Goal: Information Seeking & Learning: Learn about a topic

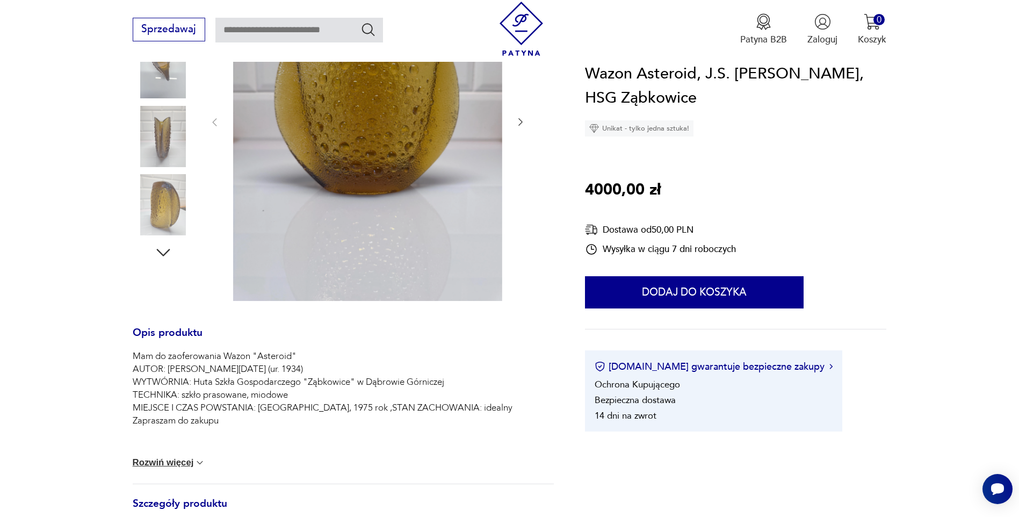
scroll to position [161, 0]
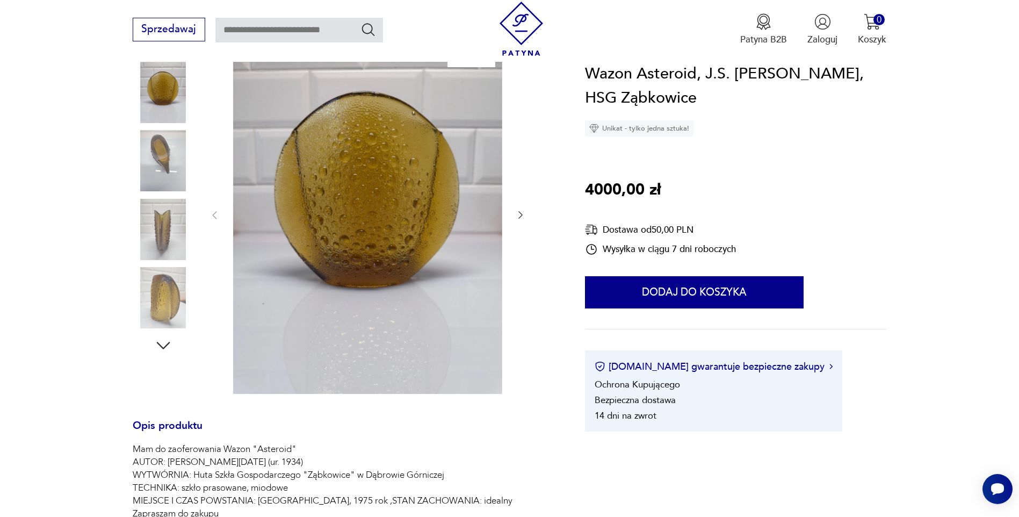
click at [167, 155] on img at bounding box center [163, 160] width 61 height 61
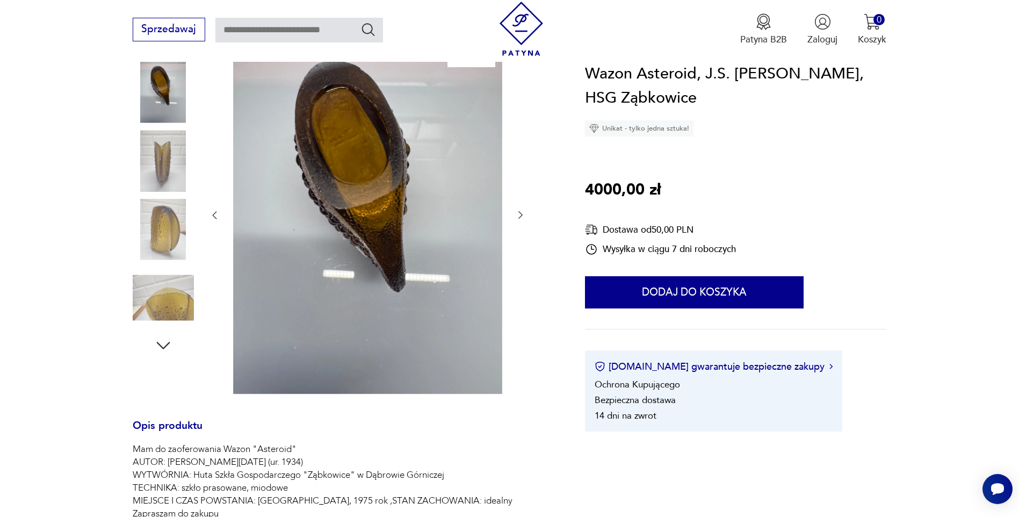
click at [171, 230] on img at bounding box center [163, 229] width 61 height 61
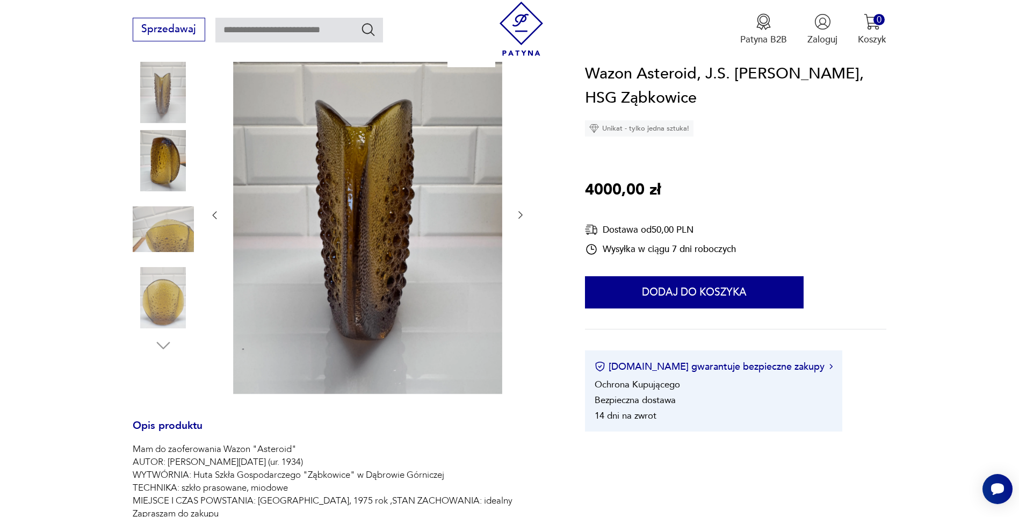
click at [172, 290] on img at bounding box center [163, 297] width 61 height 61
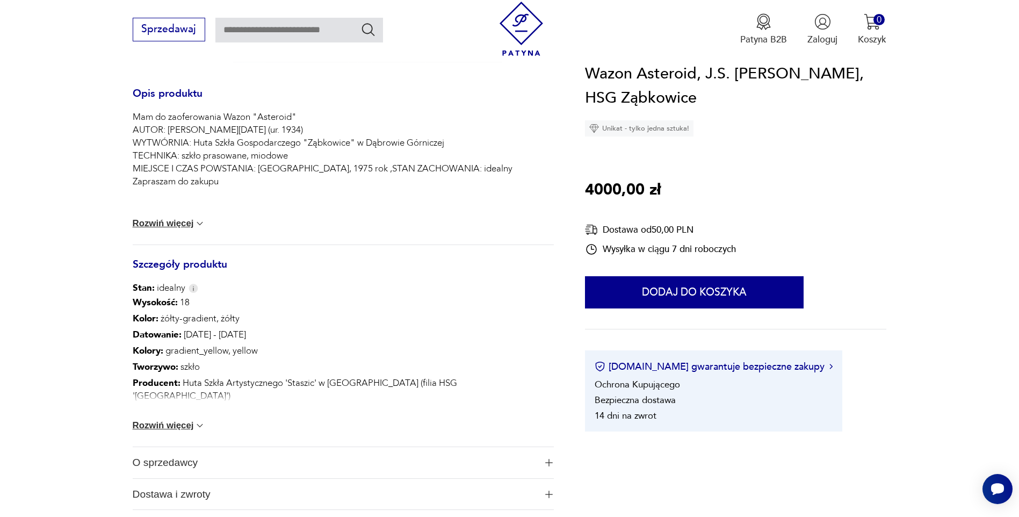
scroll to position [537, 0]
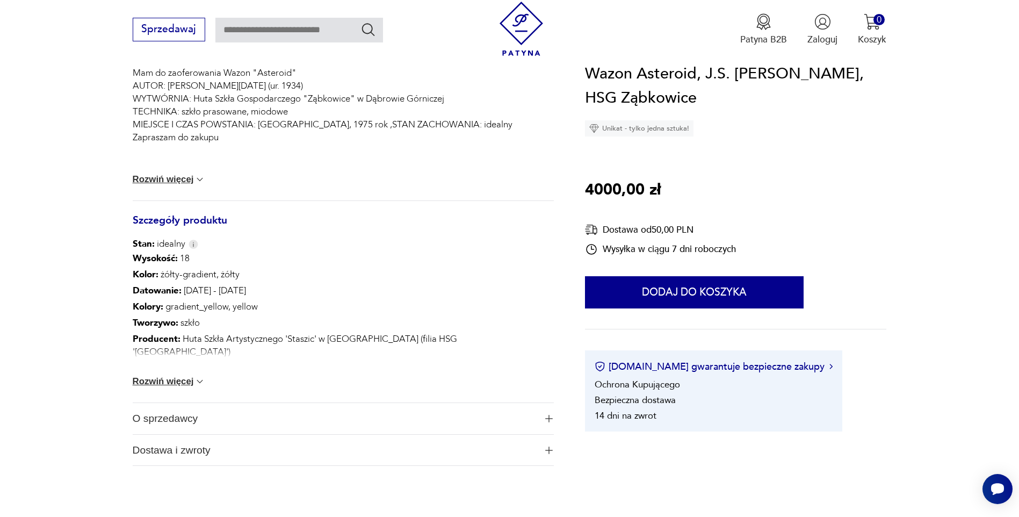
click at [176, 380] on button "Rozwiń więcej" at bounding box center [169, 381] width 73 height 11
click at [172, 394] on link "Ząbkowice" at bounding box center [176, 400] width 42 height 12
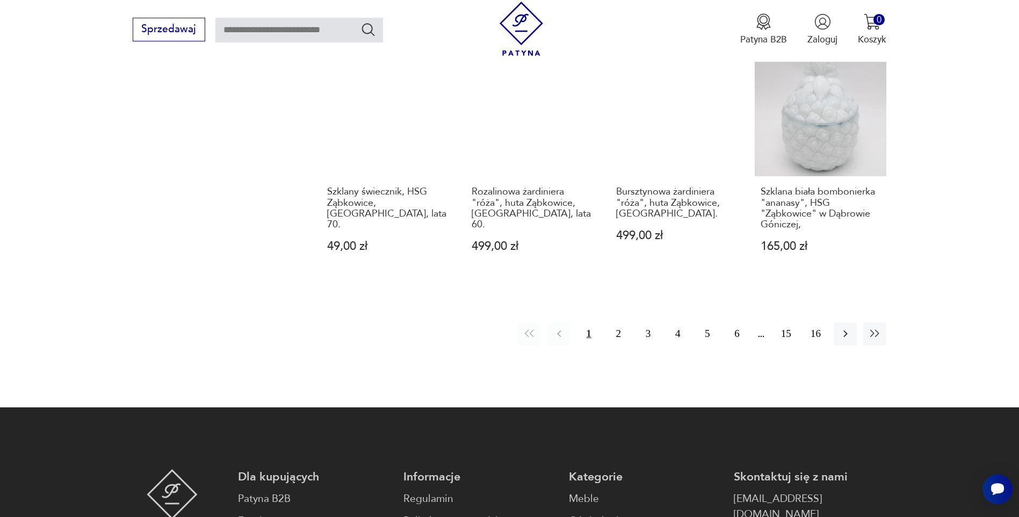
scroll to position [977, 0]
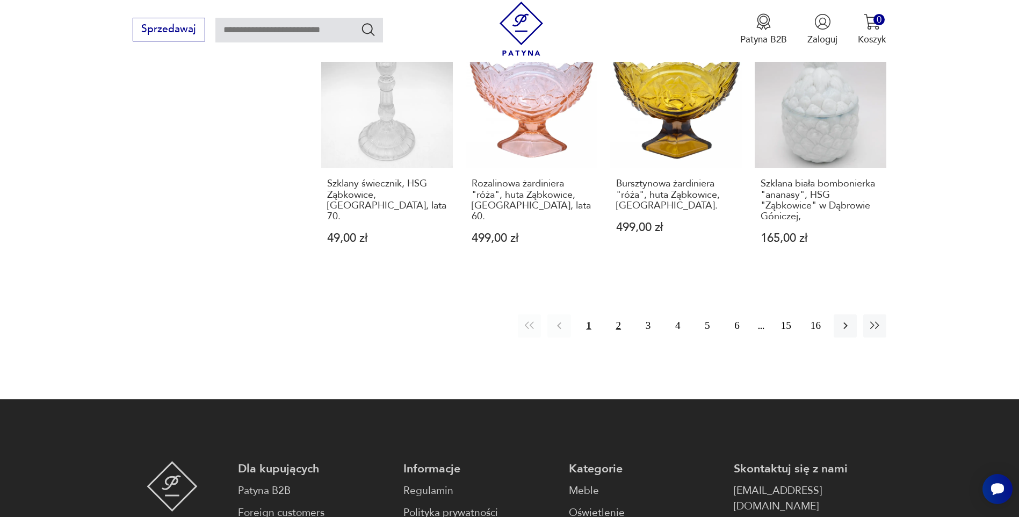
click at [620, 317] on button "2" at bounding box center [618, 325] width 23 height 23
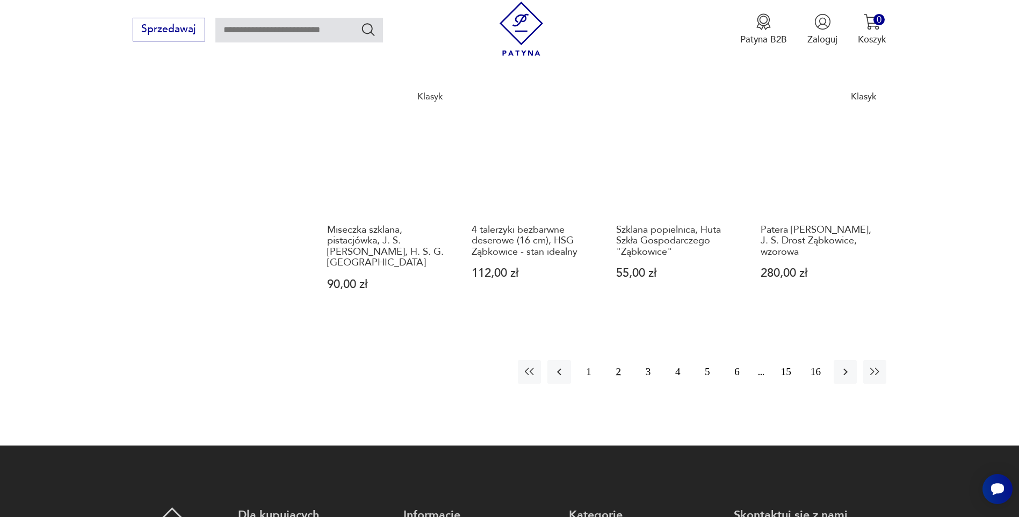
scroll to position [977, 0]
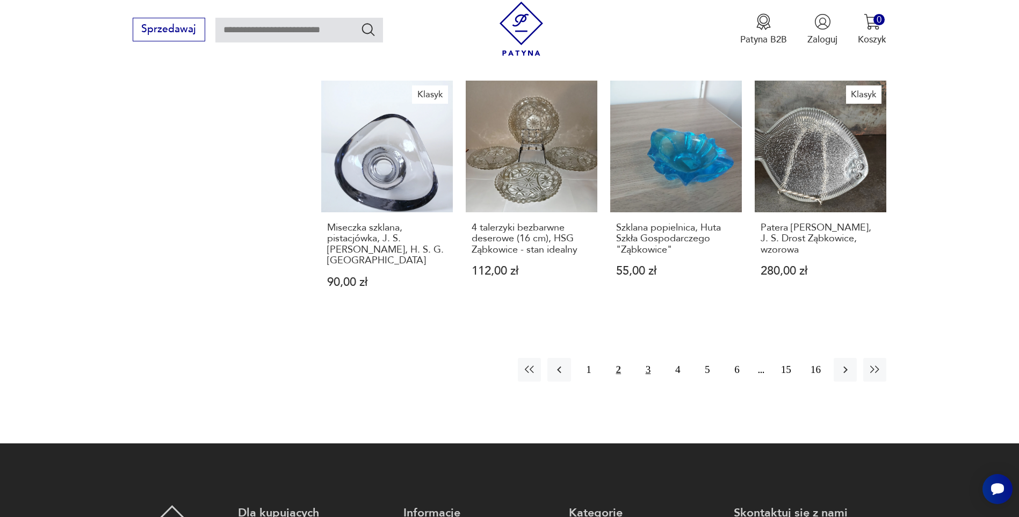
click at [650, 358] on button "3" at bounding box center [648, 369] width 23 height 23
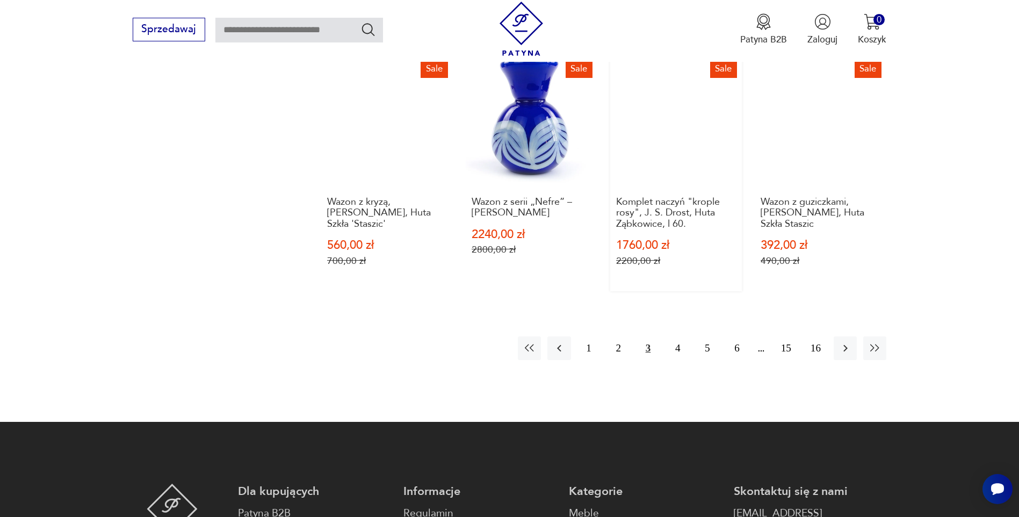
scroll to position [1031, 0]
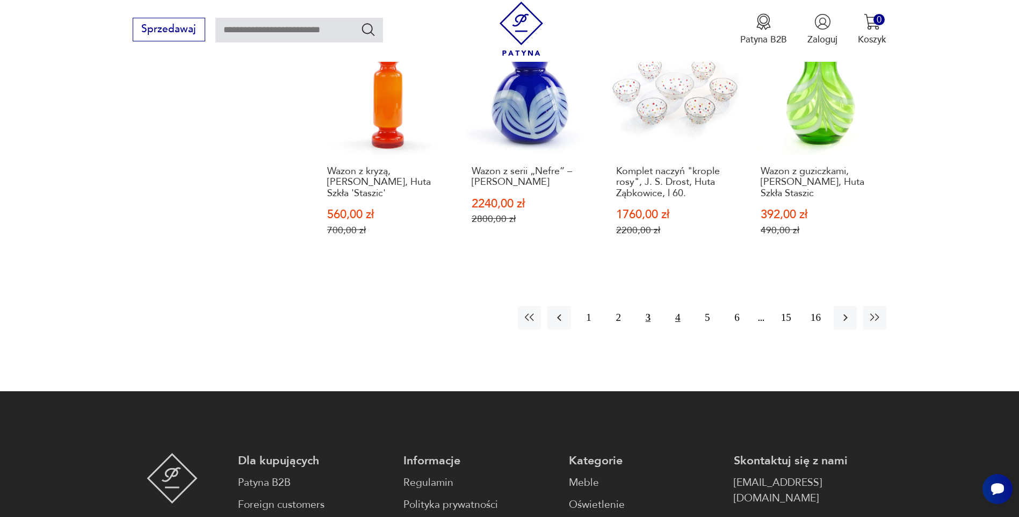
click at [680, 306] on button "4" at bounding box center [677, 317] width 23 height 23
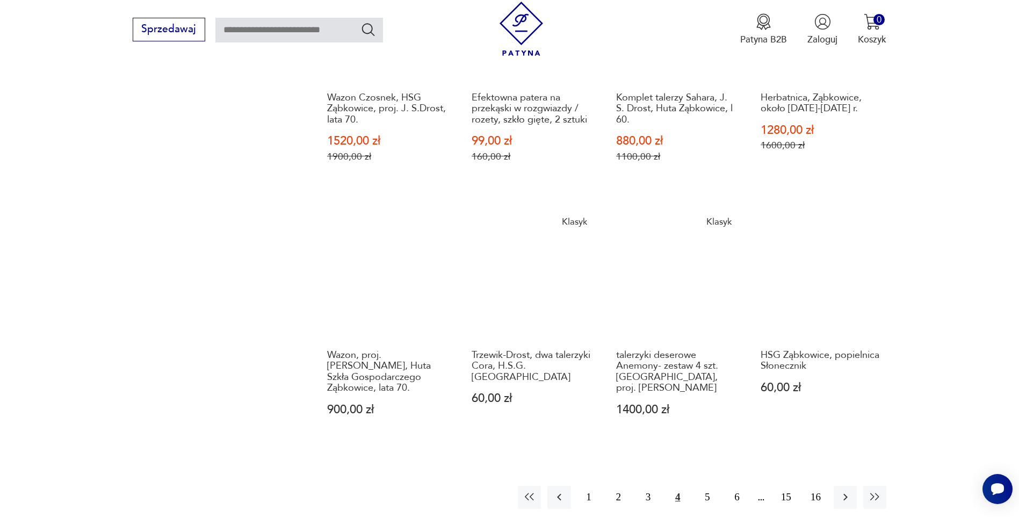
scroll to position [870, 0]
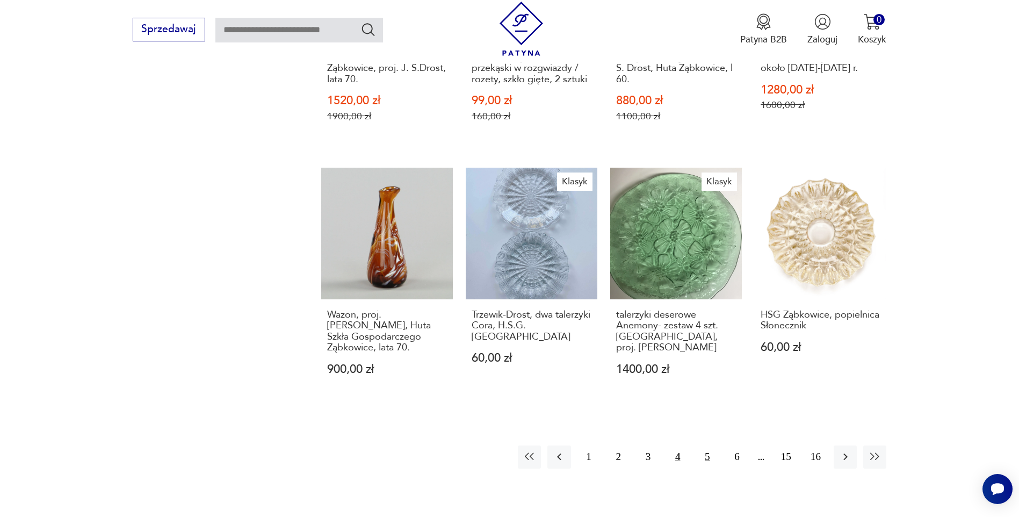
click at [713, 458] on button "5" at bounding box center [707, 456] width 23 height 23
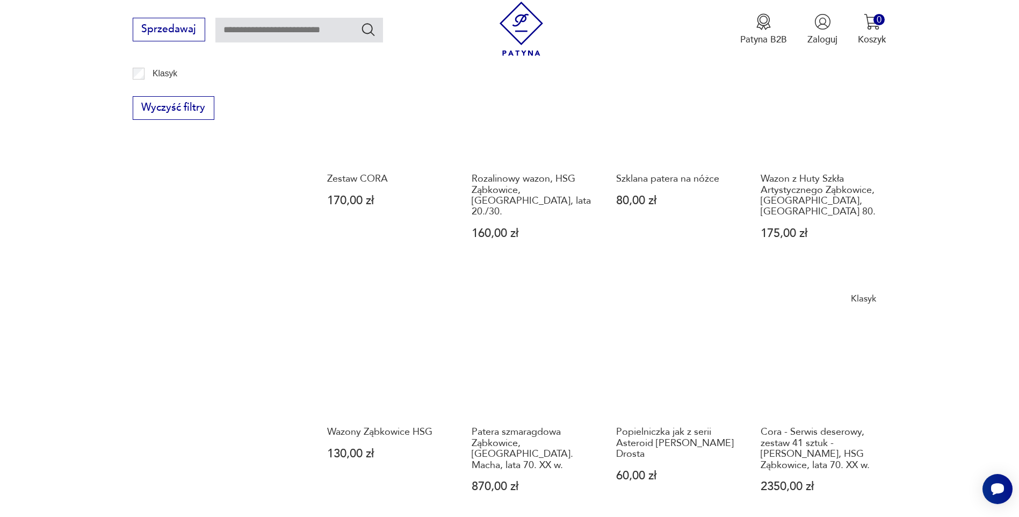
scroll to position [763, 0]
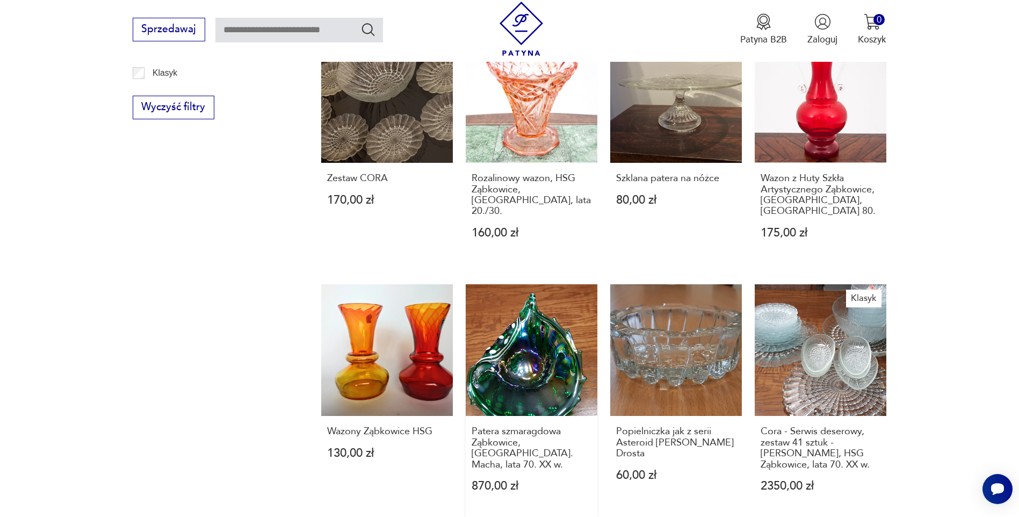
click at [535, 293] on link "Patera szmaragdowa Ząbkowice, St. Macha, lata 70. XX w. 870,00 zł" at bounding box center [532, 400] width 132 height 233
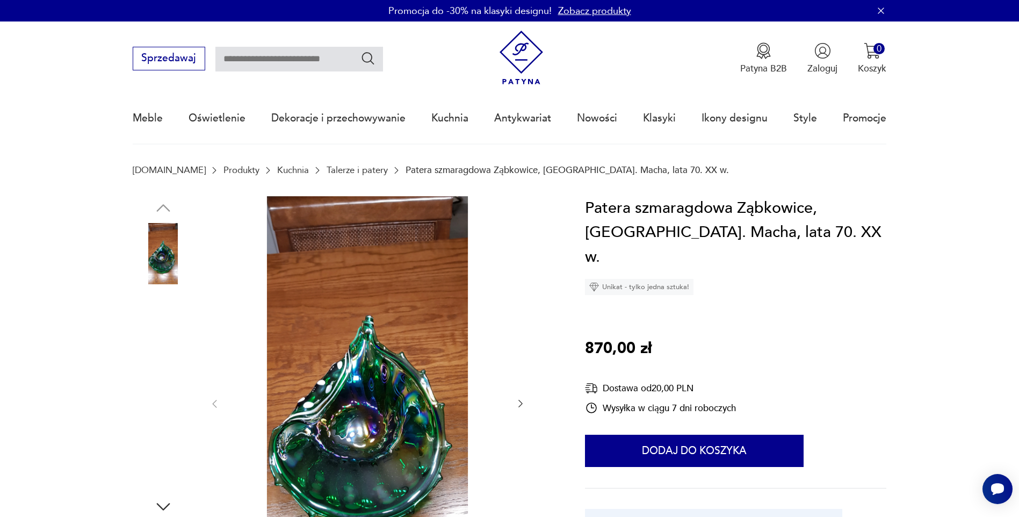
scroll to position [54, 0]
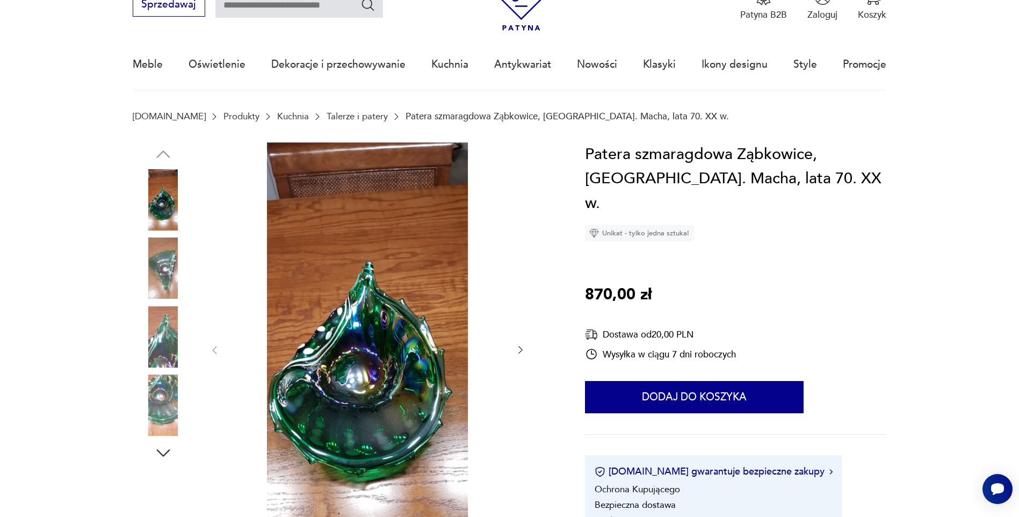
click at [165, 262] on img at bounding box center [163, 268] width 61 height 61
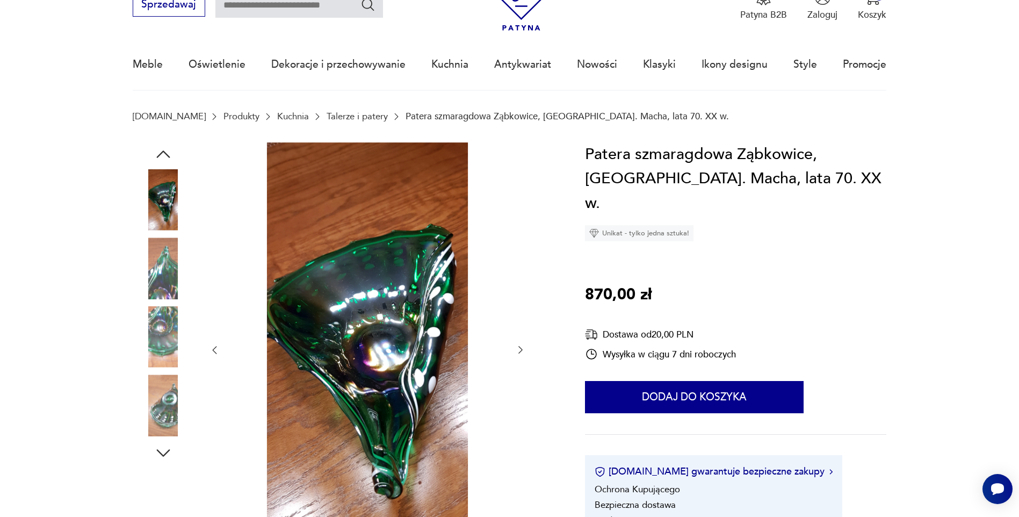
click at [166, 339] on img at bounding box center [163, 336] width 61 height 61
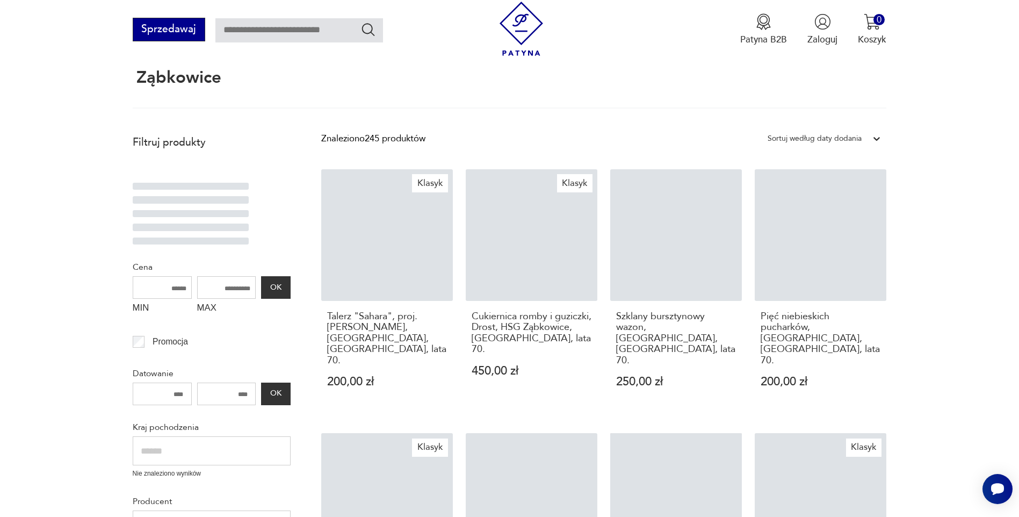
scroll to position [1174, 0]
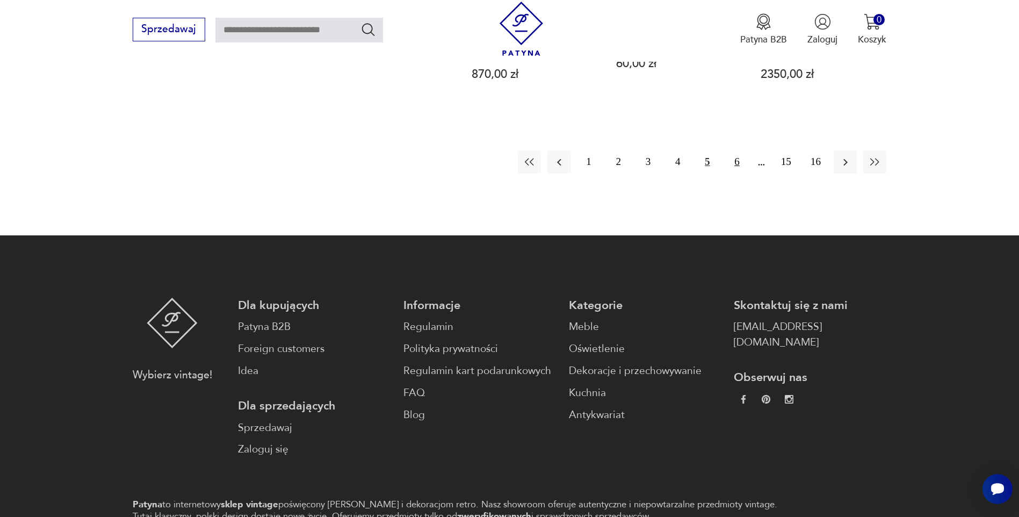
click at [737, 150] on button "6" at bounding box center [736, 161] width 23 height 23
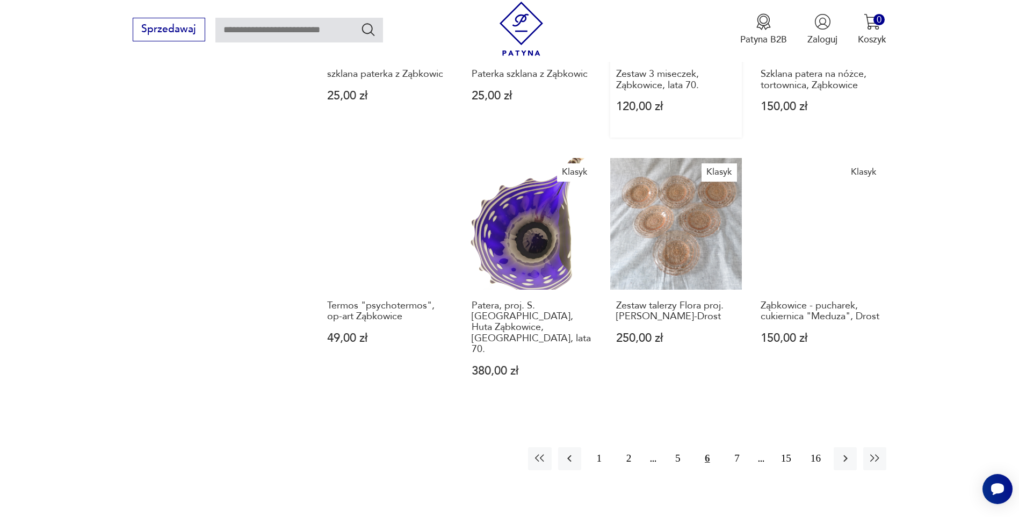
scroll to position [870, 0]
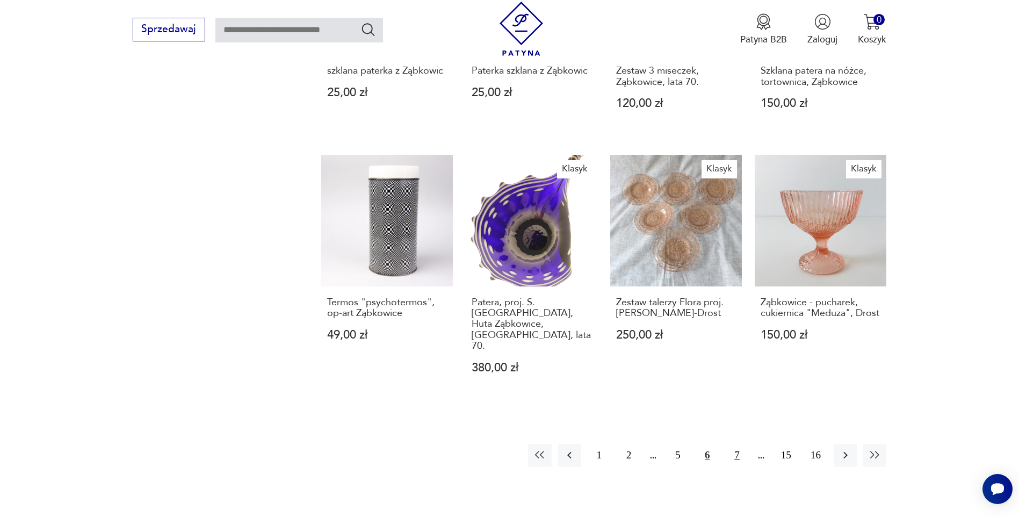
click at [740, 444] on button "7" at bounding box center [736, 455] width 23 height 23
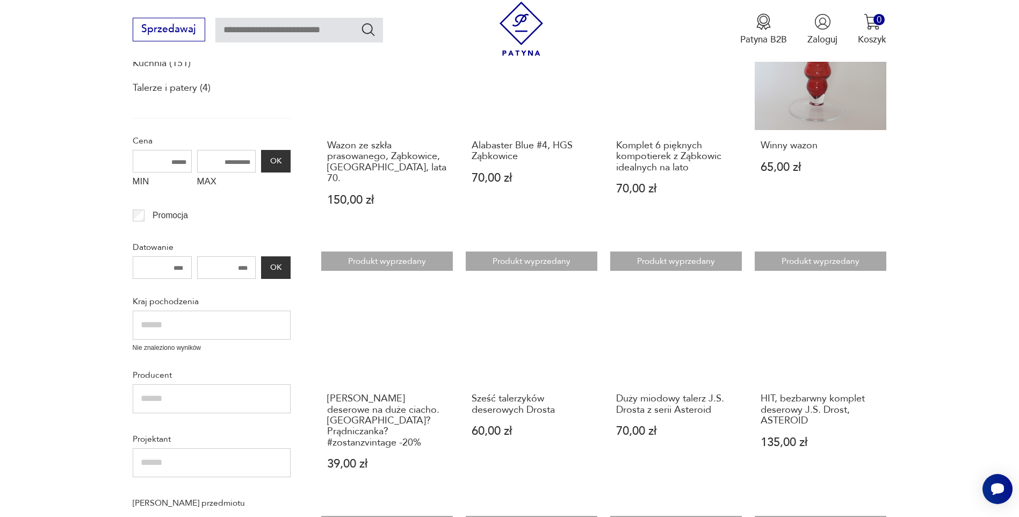
scroll to position [118, 0]
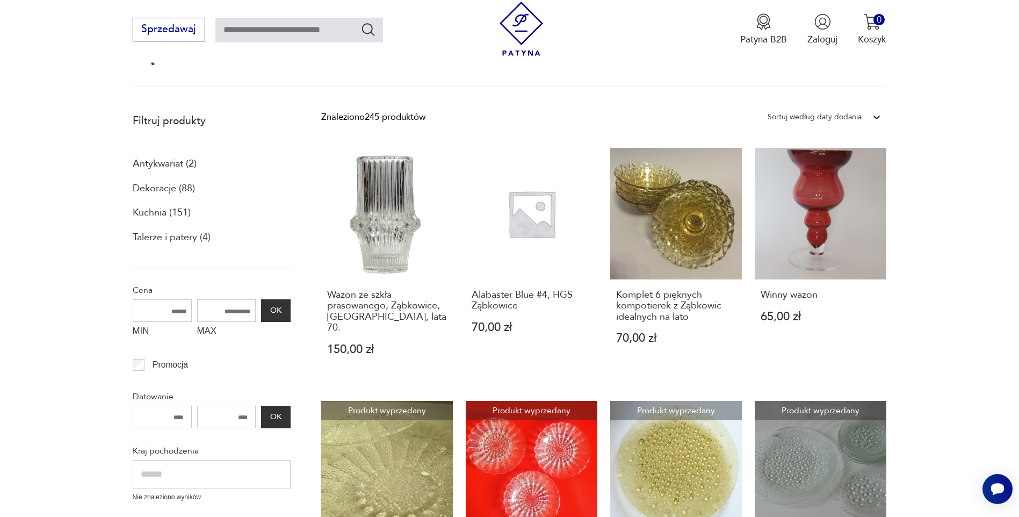
click at [164, 162] on p "Antykwariat (2)" at bounding box center [165, 164] width 64 height 18
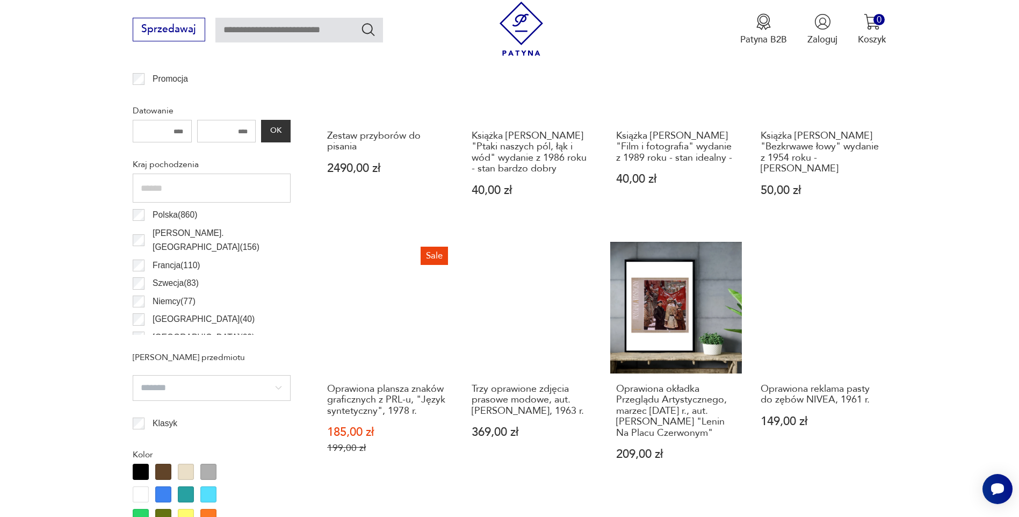
scroll to position [535, 0]
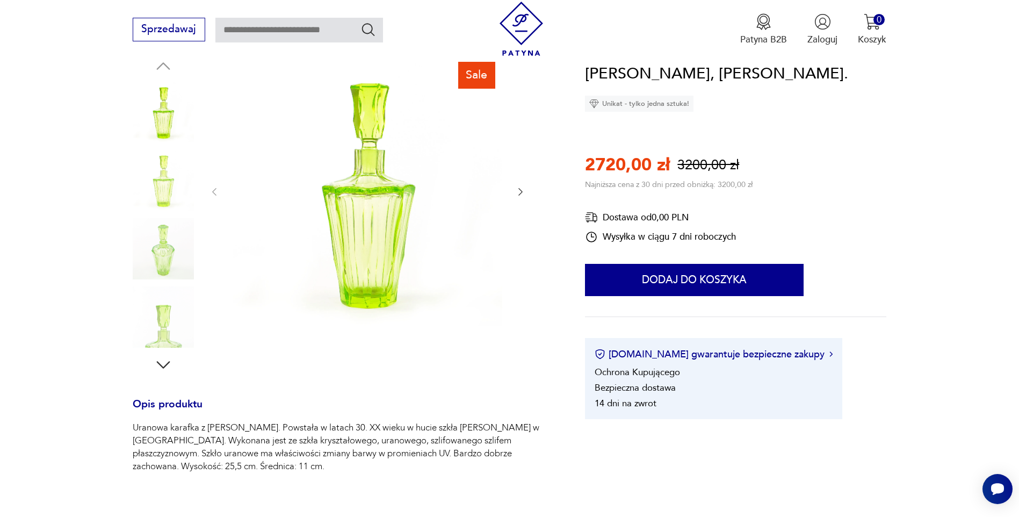
scroll to position [322, 0]
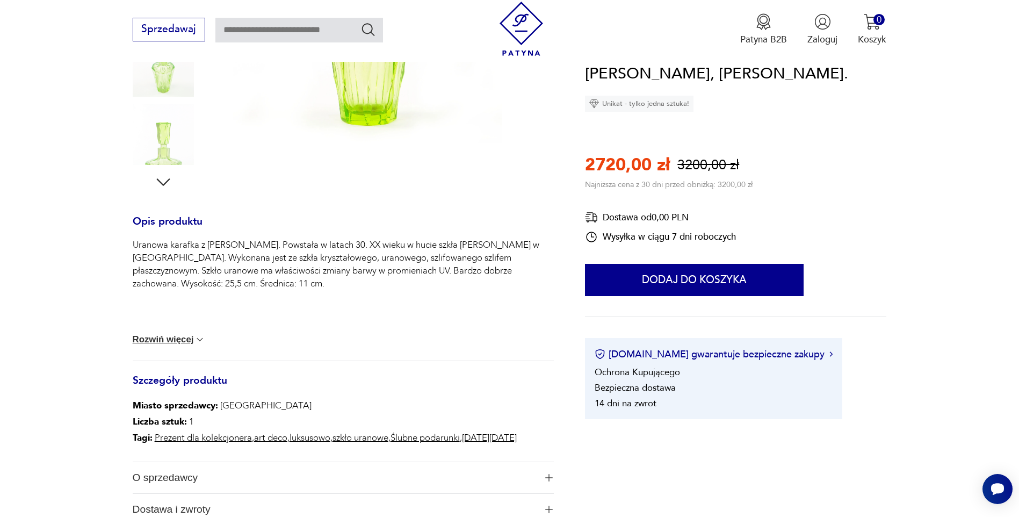
click at [353, 437] on link "szkło uranowe" at bounding box center [361, 438] width 56 height 12
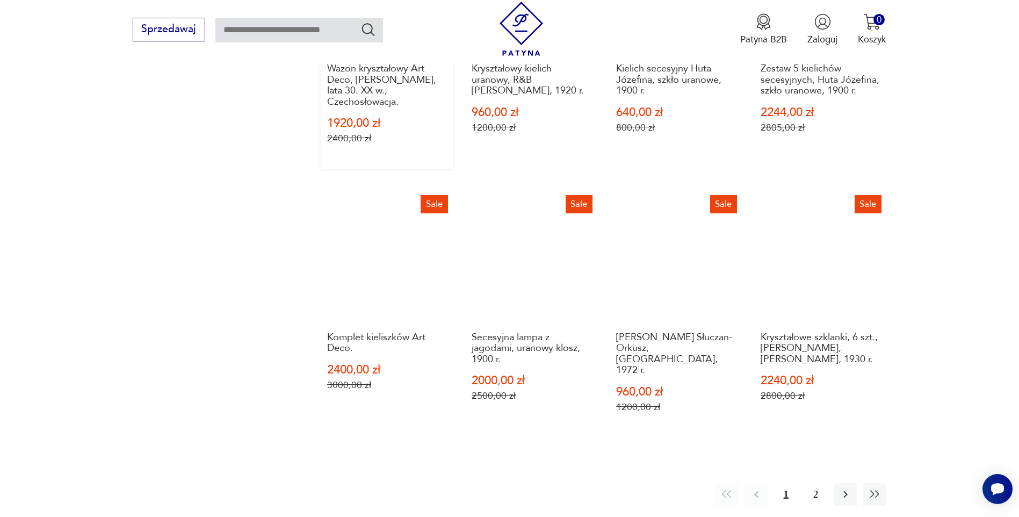
scroll to position [870, 0]
